Goal: Task Accomplishment & Management: Manage account settings

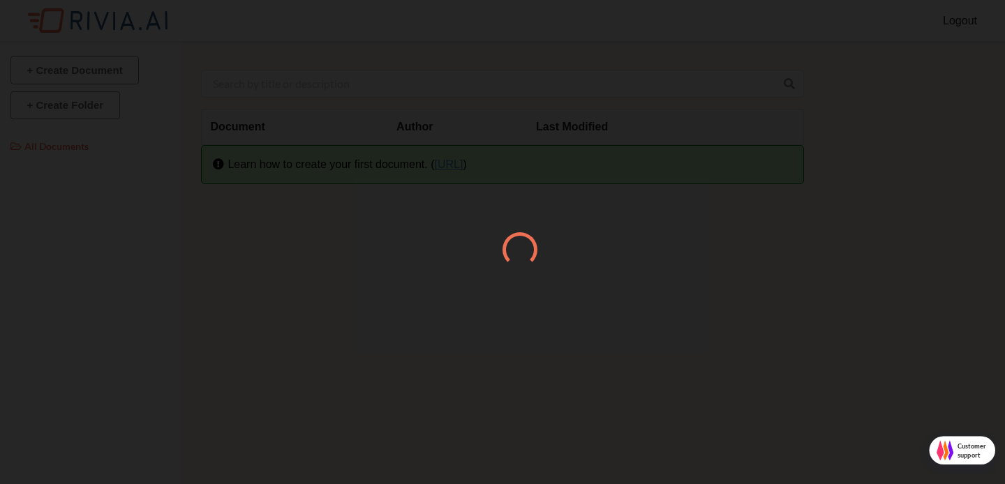
scroll to position [7, 7]
click at [364, 63] on div at bounding box center [502, 242] width 1005 height 484
click at [738, 36] on div at bounding box center [502, 242] width 1005 height 484
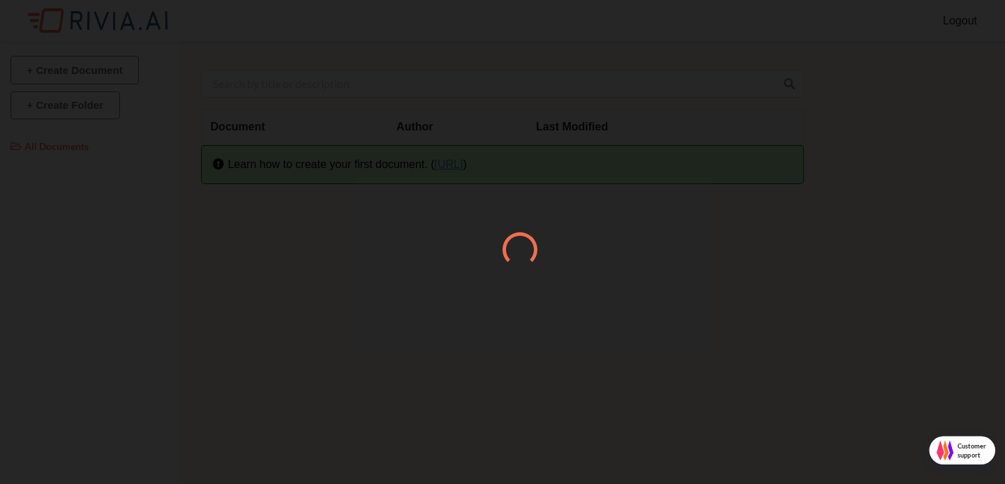
click at [738, 36] on div at bounding box center [502, 242] width 1005 height 484
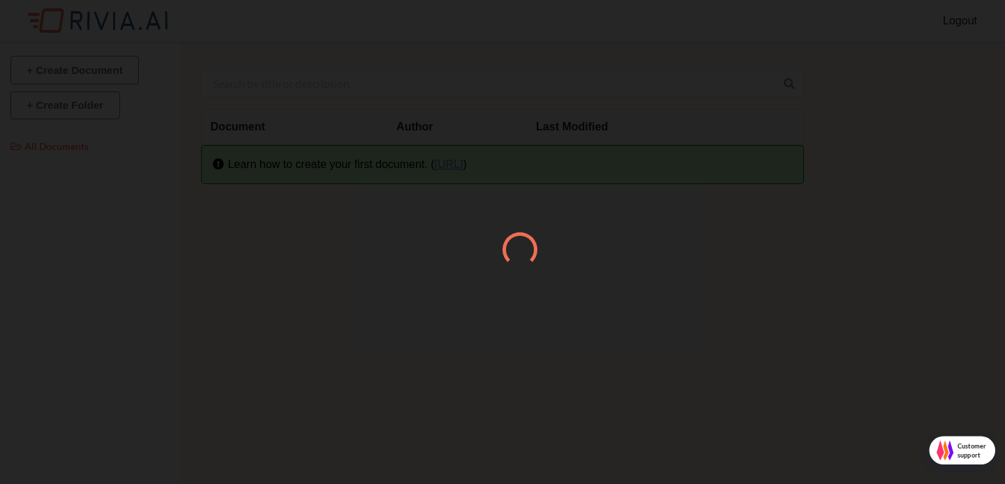
scroll to position [484, 1005]
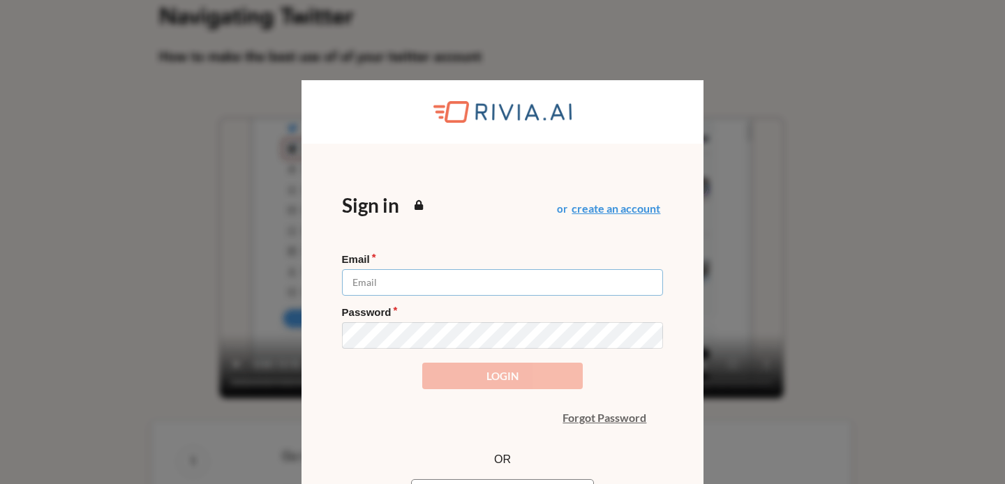
type input "[EMAIL_ADDRESS][DOMAIN_NAME]"
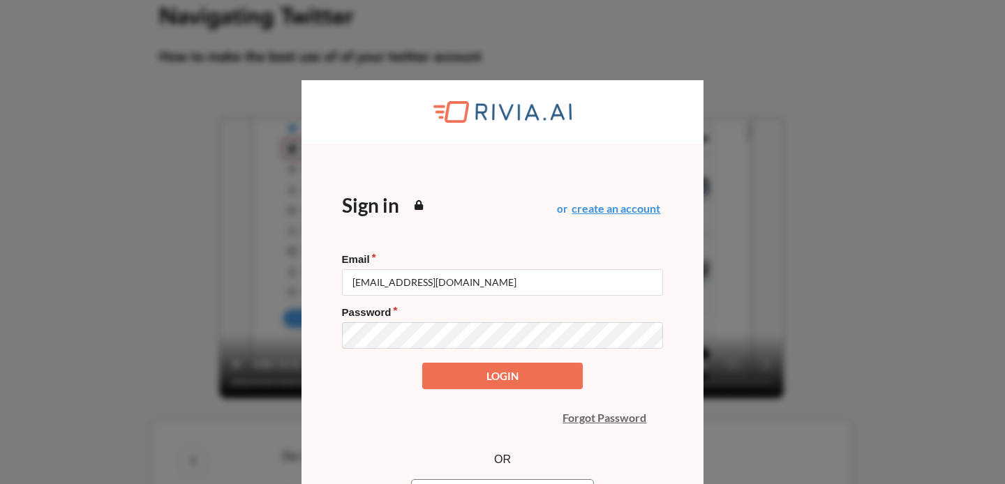
click at [433, 379] on form "Email [EMAIL_ADDRESS][DOMAIN_NAME] Password Login" at bounding box center [503, 322] width 322 height 138
click at [434, 379] on button "Login" at bounding box center [502, 376] width 161 height 27
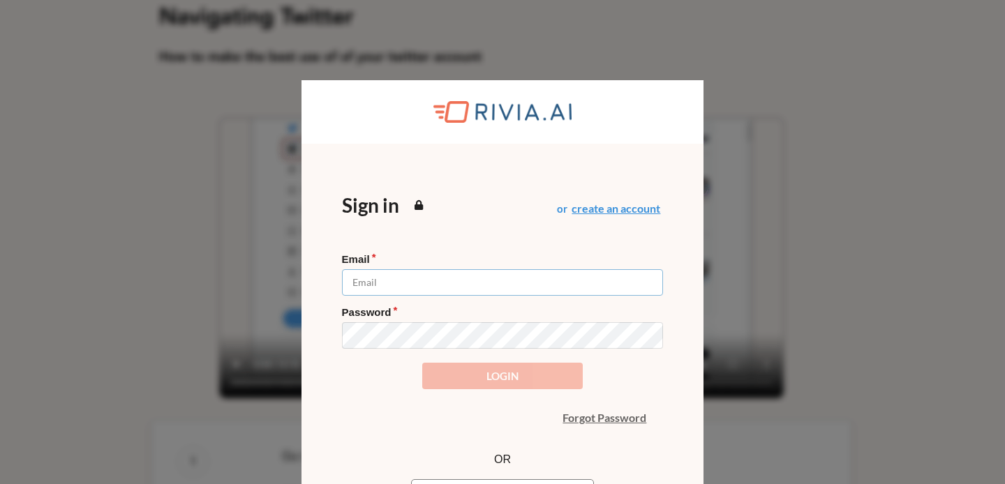
type input "[EMAIL_ADDRESS][DOMAIN_NAME]"
